Goal: Find specific page/section: Find specific page/section

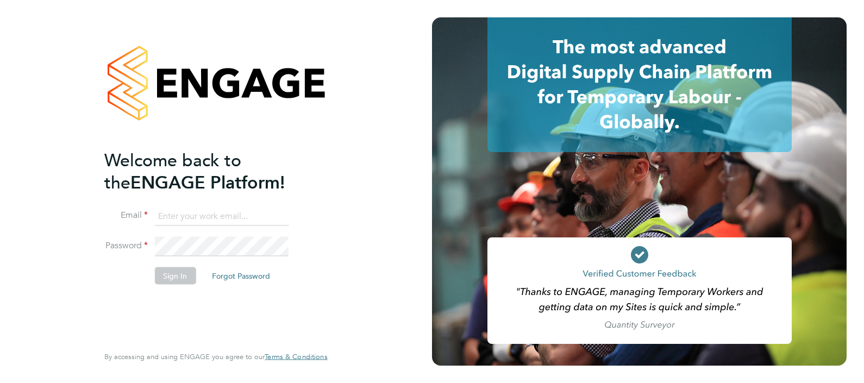
type input "[EMAIL_ADDRESS][PERSON_NAME][DOMAIN_NAME]"
click at [172, 277] on button "Sign In" at bounding box center [174, 275] width 41 height 17
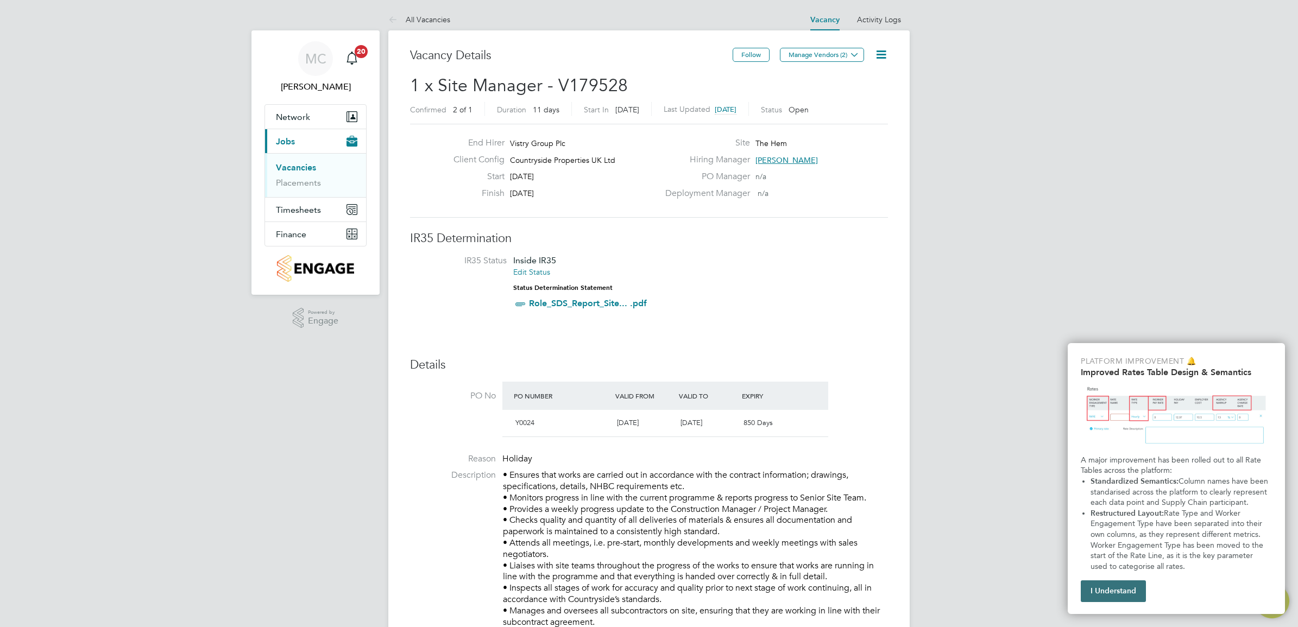
click at [642, 274] on button "I Understand" at bounding box center [1113, 592] width 65 height 22
